Goal: Check status: Check status

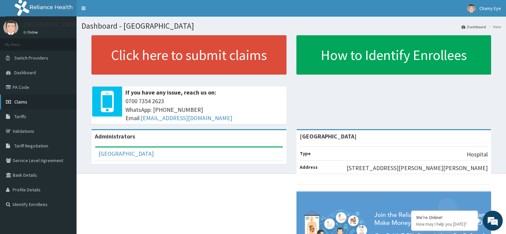
click at [41, 104] on link "Claims" at bounding box center [38, 101] width 77 height 15
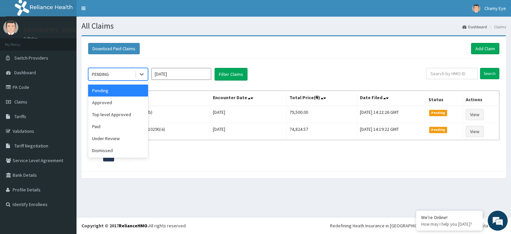
click at [208, 172] on div at bounding box center [294, 174] width 425 height 7
click at [115, 103] on div "Approved" at bounding box center [118, 102] width 60 height 12
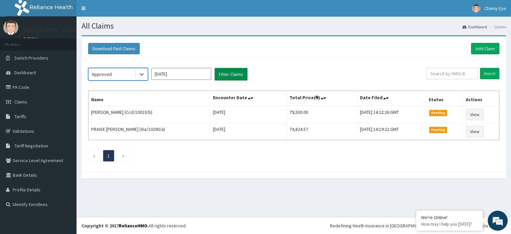
click at [221, 75] on button "Filter Claims" at bounding box center [231, 74] width 33 height 13
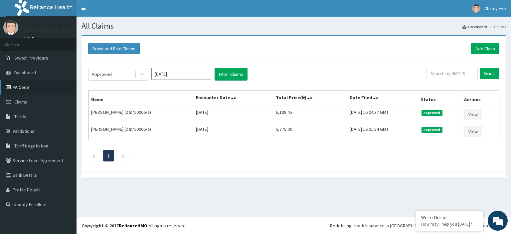
click at [38, 87] on link "PA Code" at bounding box center [38, 87] width 77 height 15
